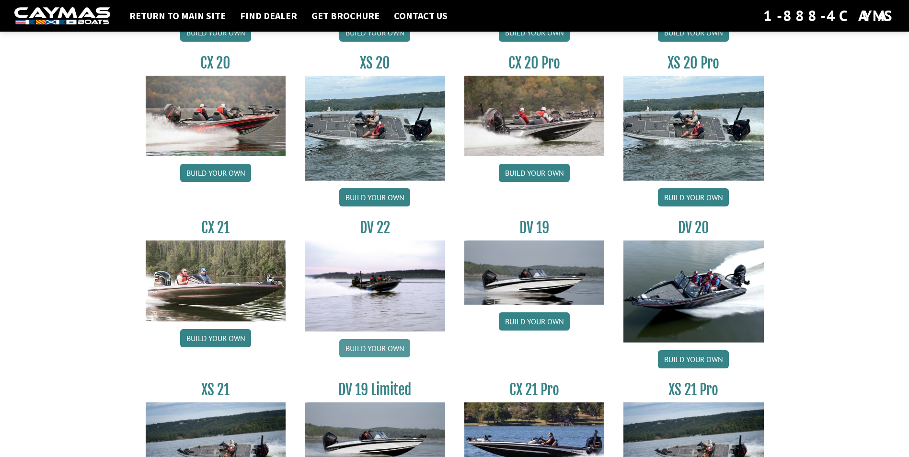
scroll to position [1006, 0]
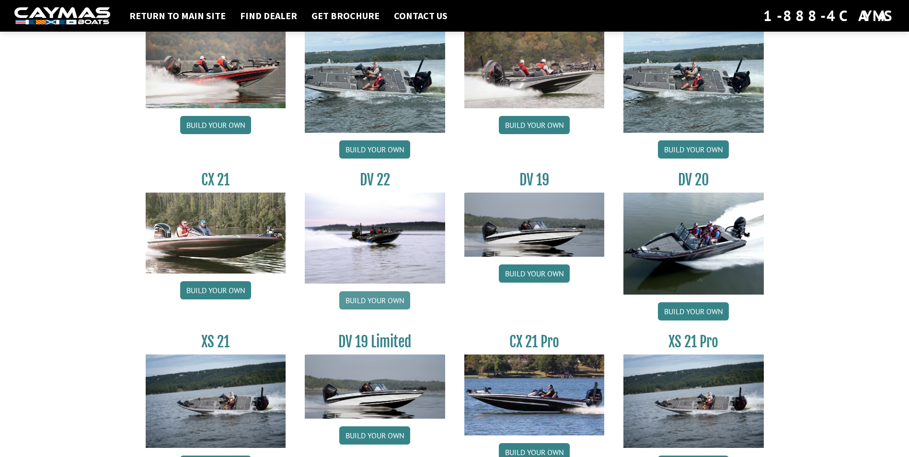
click at [384, 297] on link "Build your own" at bounding box center [374, 300] width 71 height 18
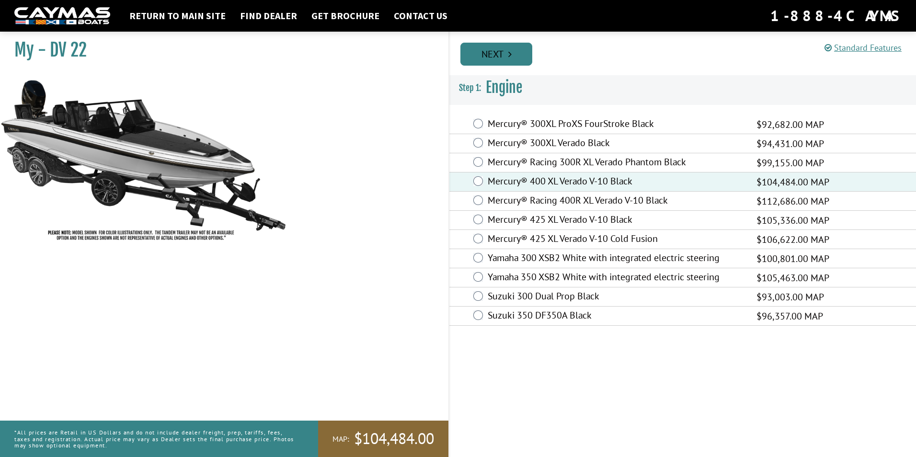
click at [507, 51] on link "Next" at bounding box center [496, 54] width 72 height 23
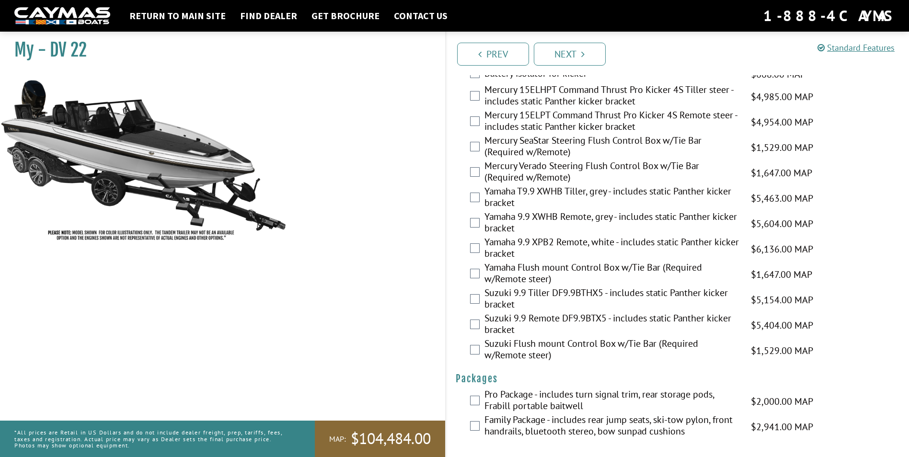
scroll to position [2300, 0]
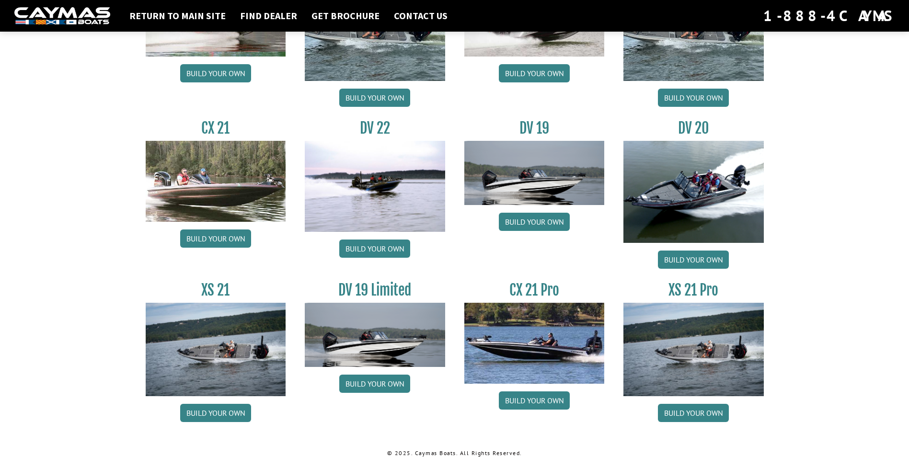
scroll to position [1066, 0]
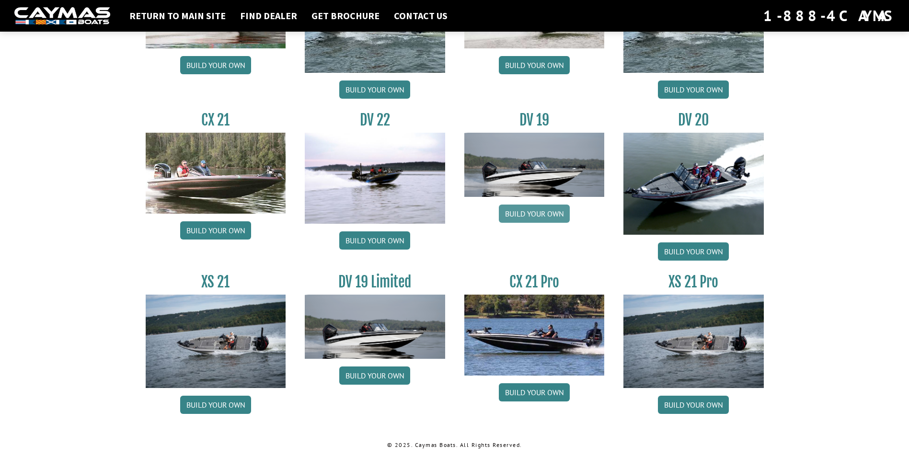
click at [527, 214] on link "Build your own" at bounding box center [534, 214] width 71 height 18
click at [391, 380] on link "Build your own" at bounding box center [374, 375] width 71 height 18
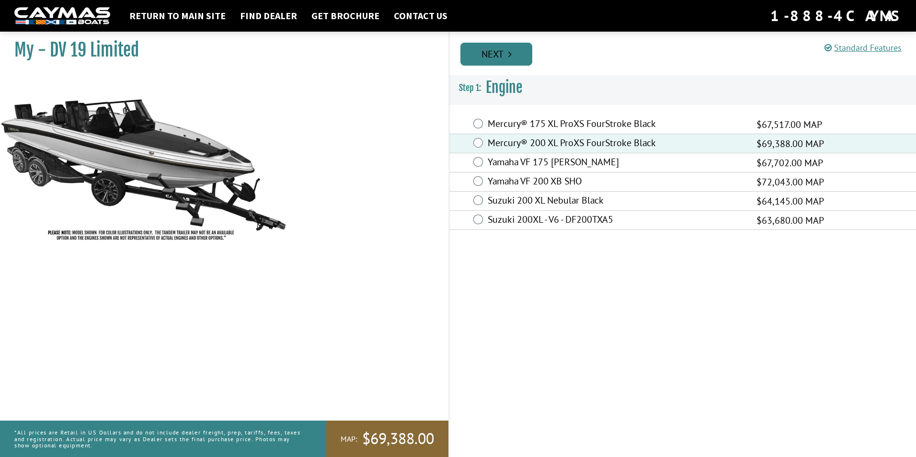
click at [494, 52] on link "Next" at bounding box center [496, 54] width 72 height 23
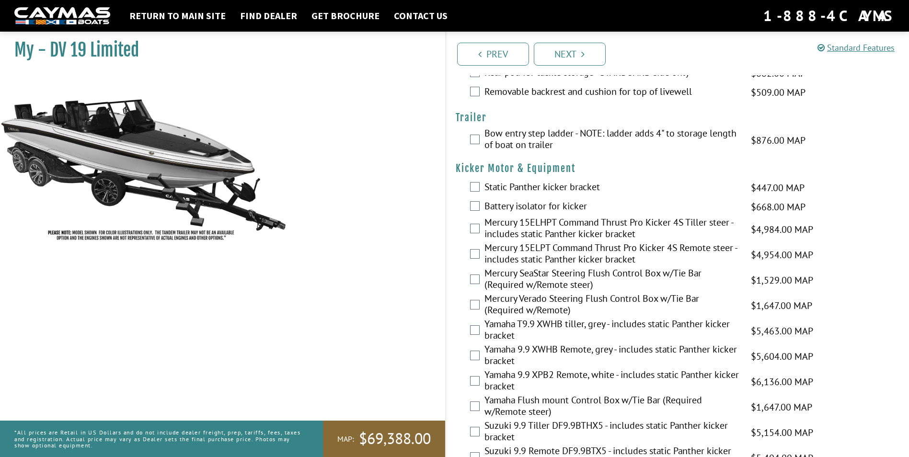
scroll to position [781, 0]
